Goal: Task Accomplishment & Management: Manage account settings

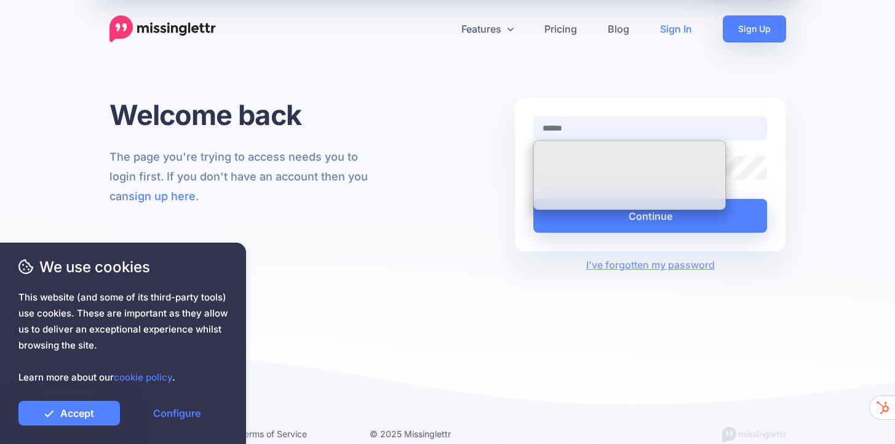
type input "**********"
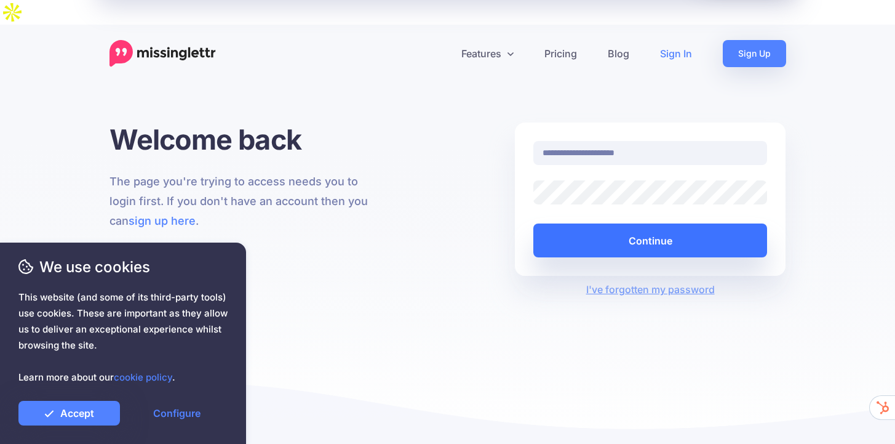
click at [618, 223] on button "Continue" at bounding box center [650, 240] width 234 height 34
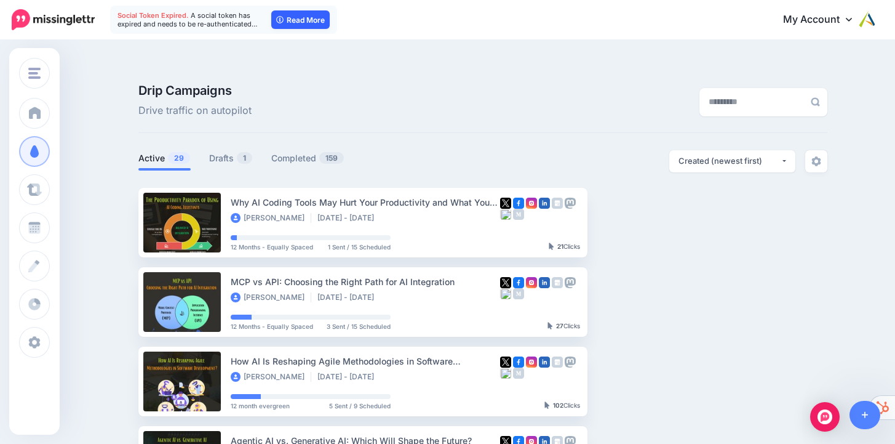
click at [301, 16] on link "Read More" at bounding box center [300, 19] width 58 height 18
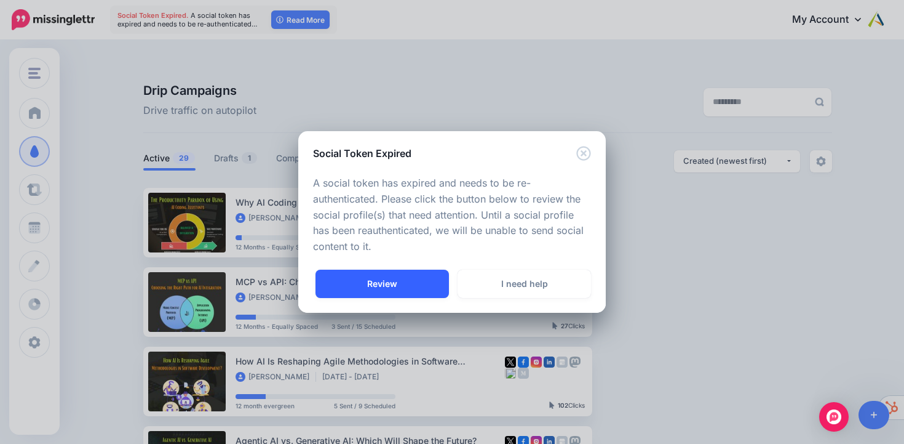
click at [393, 274] on link "Review" at bounding box center [382, 283] width 133 height 28
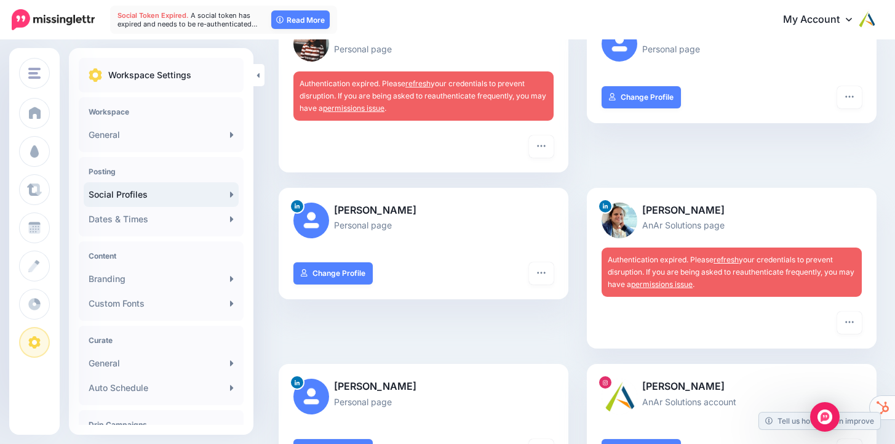
scroll to position [442, 0]
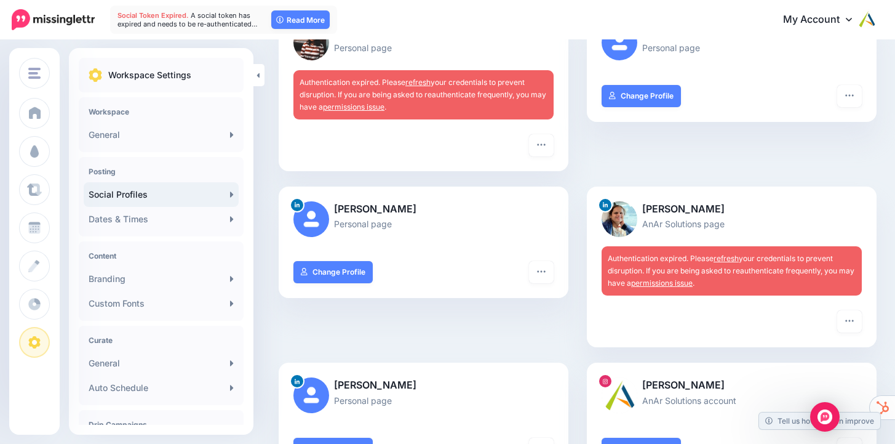
click at [736, 253] on link "refresh" at bounding box center [726, 257] width 25 height 9
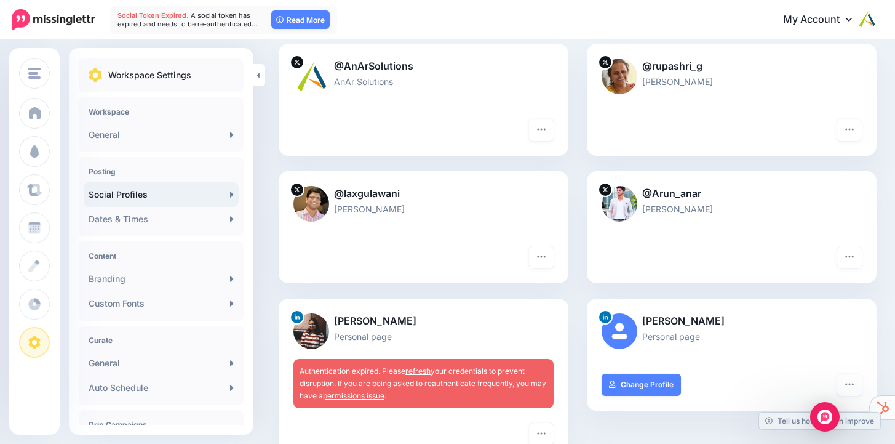
scroll to position [216, 0]
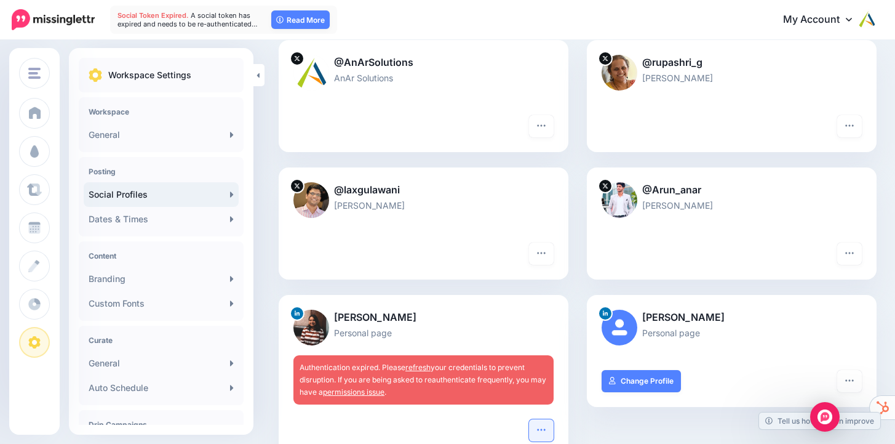
click at [543, 424] on icon "button" at bounding box center [541, 429] width 10 height 10
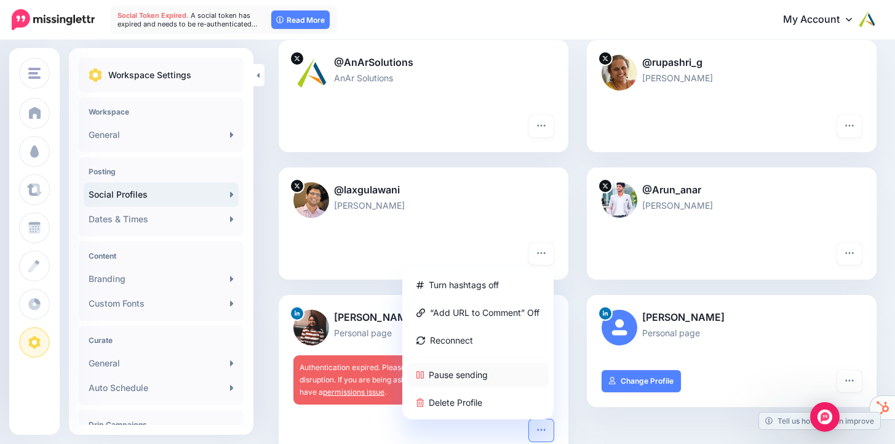
click at [498, 362] on link "Pause sending" at bounding box center [477, 374] width 141 height 24
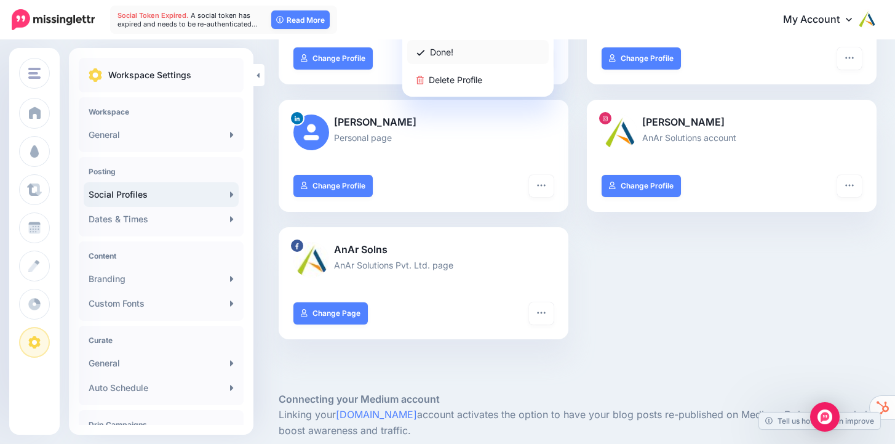
scroll to position [717, 0]
